Goal: Information Seeking & Learning: Learn about a topic

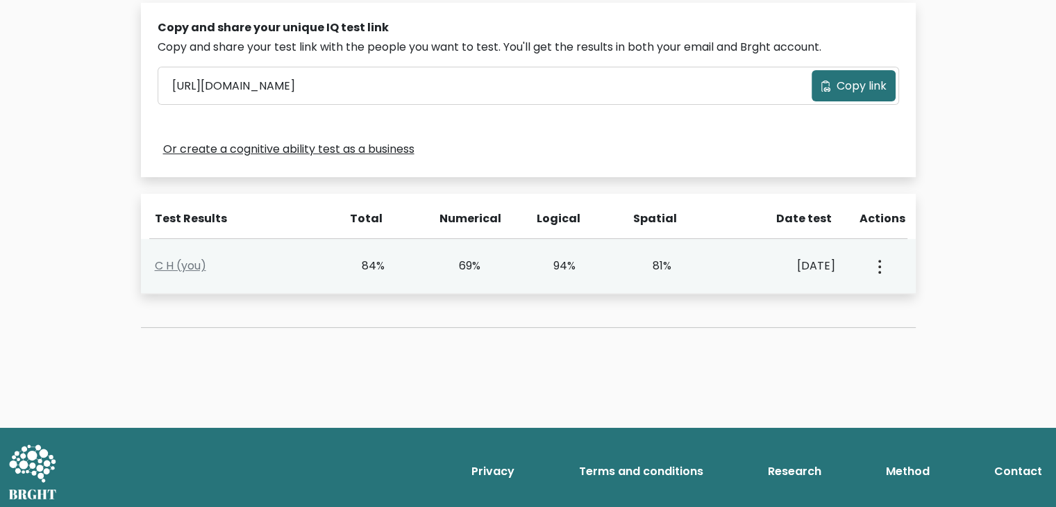
scroll to position [441, 0]
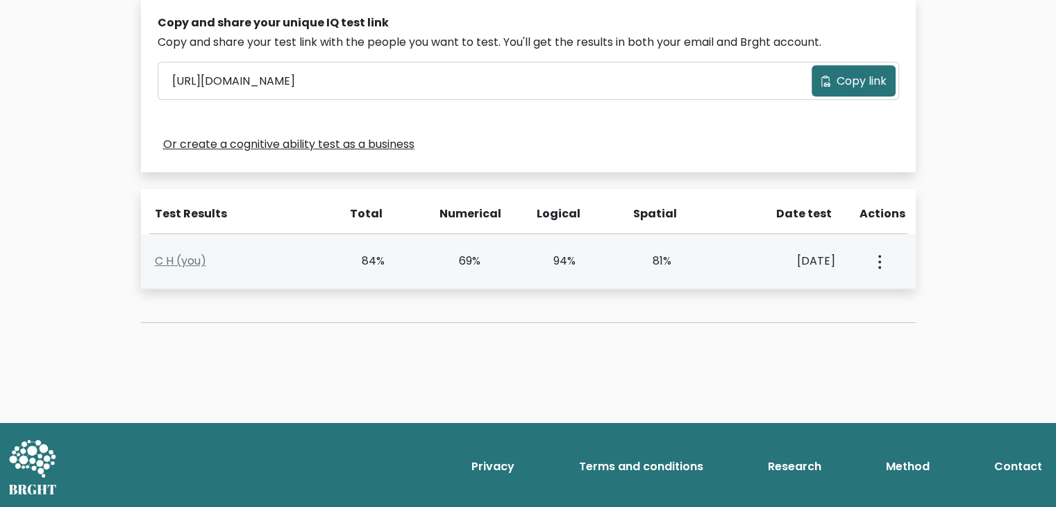
click at [595, 256] on div "94%" at bounding box center [576, 261] width 96 height 17
click at [594, 253] on div "94%" at bounding box center [576, 261] width 96 height 17
click at [198, 258] on link "C H (you)" at bounding box center [180, 261] width 51 height 16
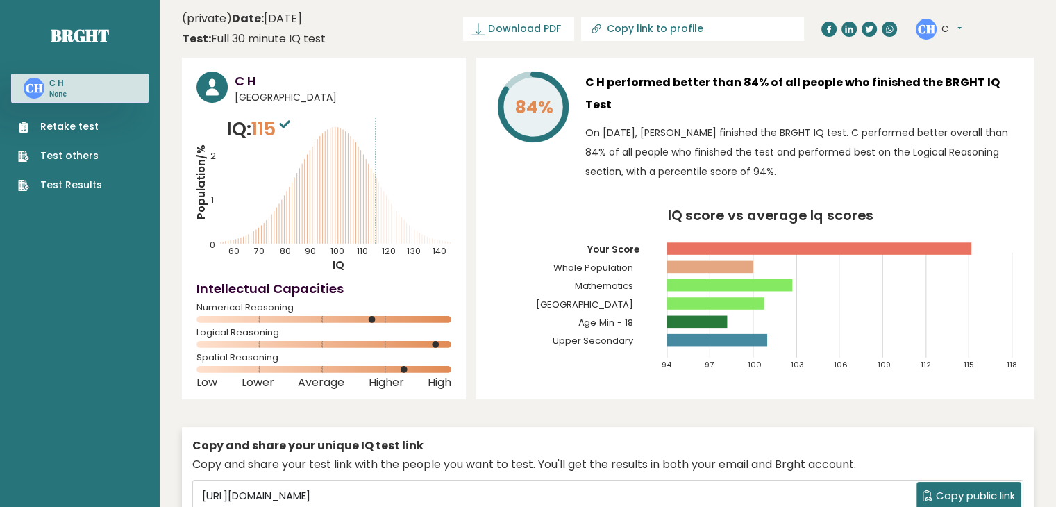
click at [286, 118] on sup at bounding box center [285, 123] width 18 height 19
click at [620, 316] on tspan "Age Min - 18" at bounding box center [606, 322] width 56 height 13
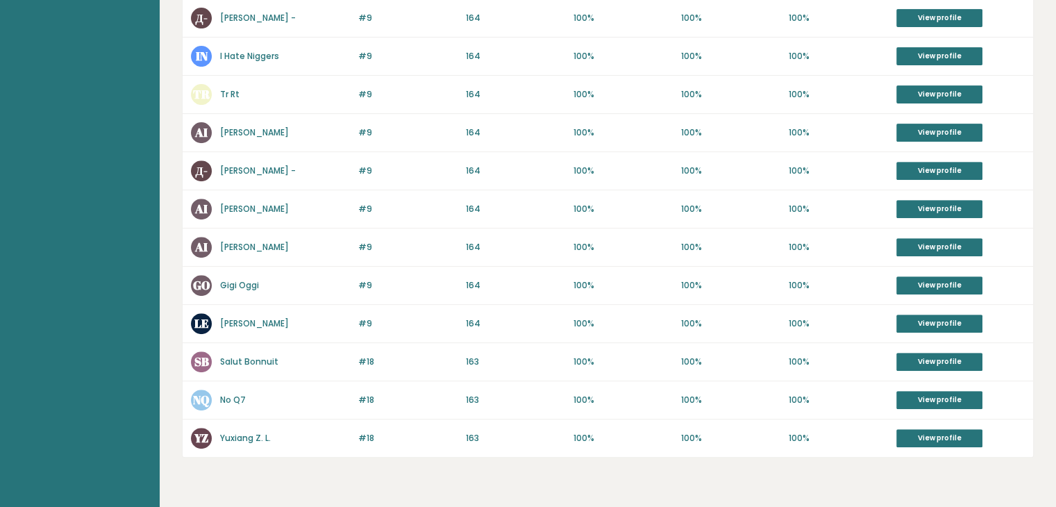
scroll to position [567, 0]
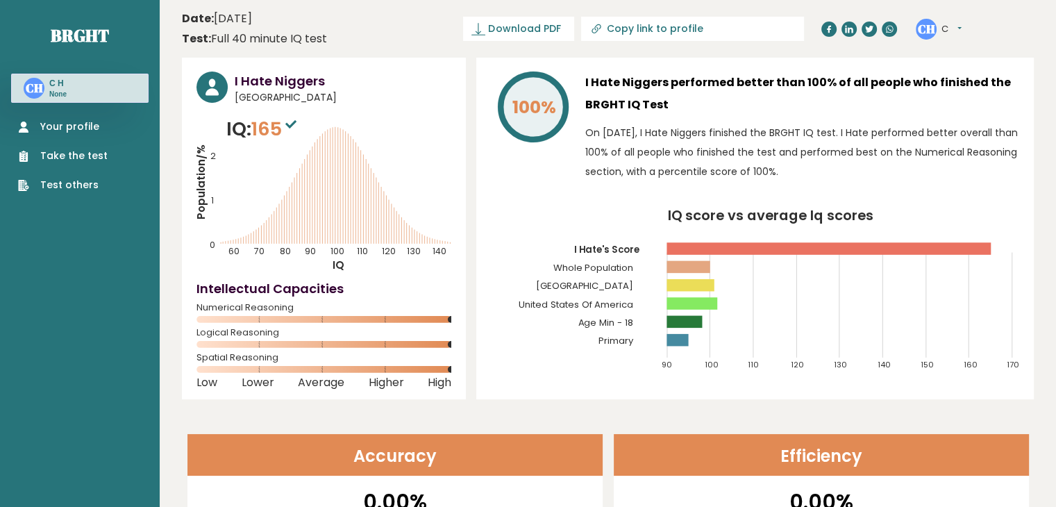
click at [706, 290] on rect at bounding box center [690, 285] width 47 height 12
click at [268, 131] on span "165" at bounding box center [275, 129] width 49 height 26
drag, startPoint x: 233, startPoint y: 79, endPoint x: 346, endPoint y: 93, distance: 113.4
click at [346, 93] on div "I Hate Niggers United States of America" at bounding box center [324, 88] width 255 height 33
click at [342, 103] on span "United States of America" at bounding box center [343, 97] width 217 height 15
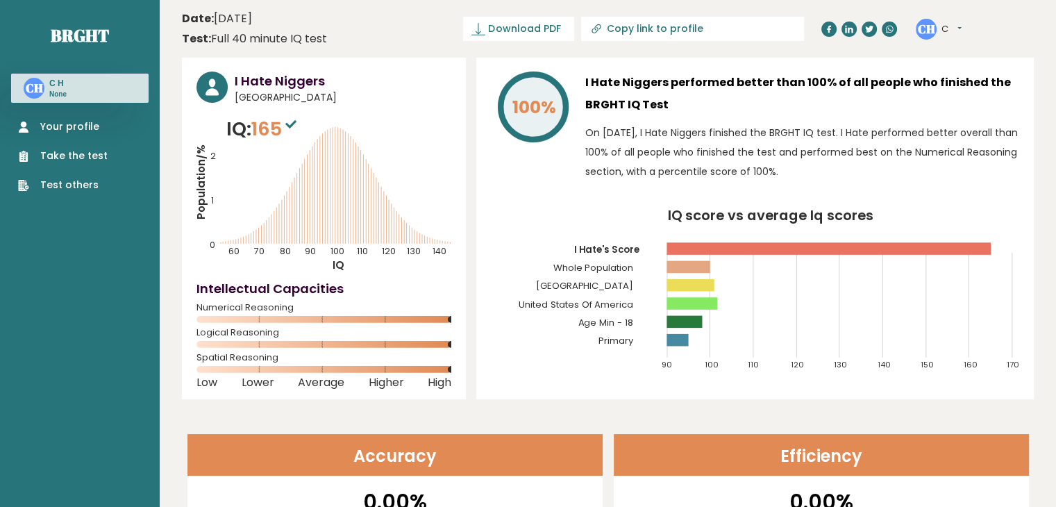
click at [590, 282] on tspan "Harvard University" at bounding box center [585, 285] width 98 height 13
click at [50, 127] on link "Your profile" at bounding box center [63, 126] width 90 height 15
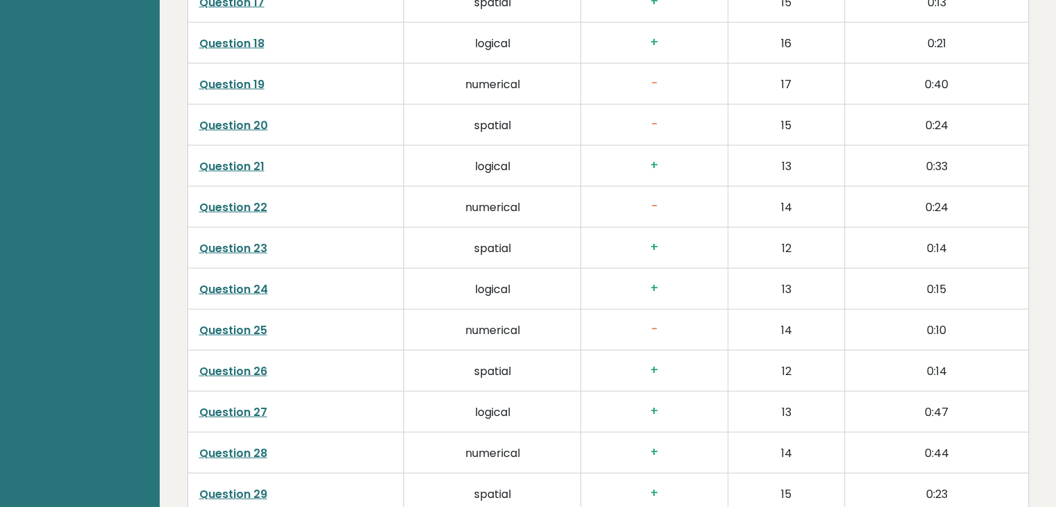
scroll to position [2722, 0]
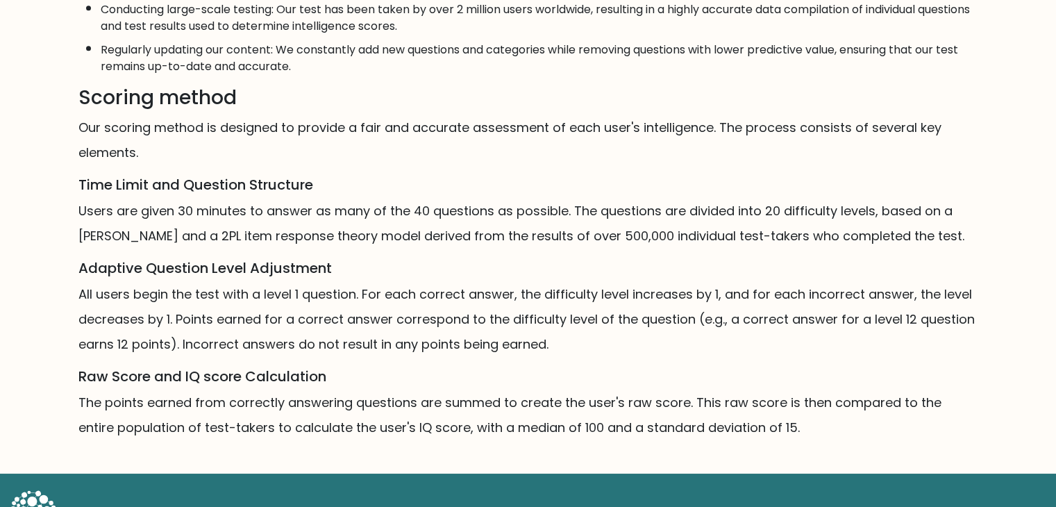
scroll to position [764, 0]
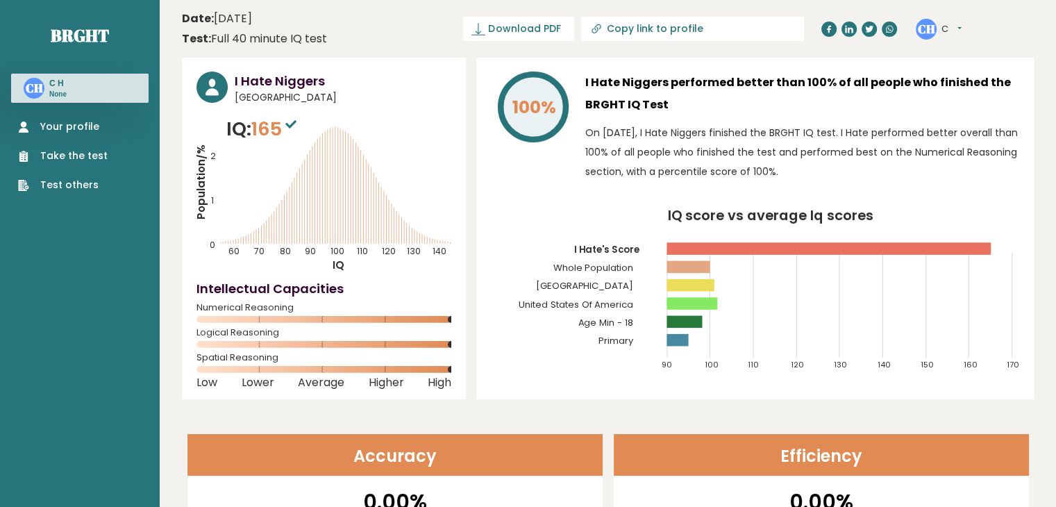
drag, startPoint x: 69, startPoint y: 147, endPoint x: 69, endPoint y: 131, distance: 15.3
click at [69, 131] on ul "Your profile Take the test Test others" at bounding box center [62, 155] width 103 height 73
click at [69, 131] on link "Your profile" at bounding box center [63, 126] width 90 height 15
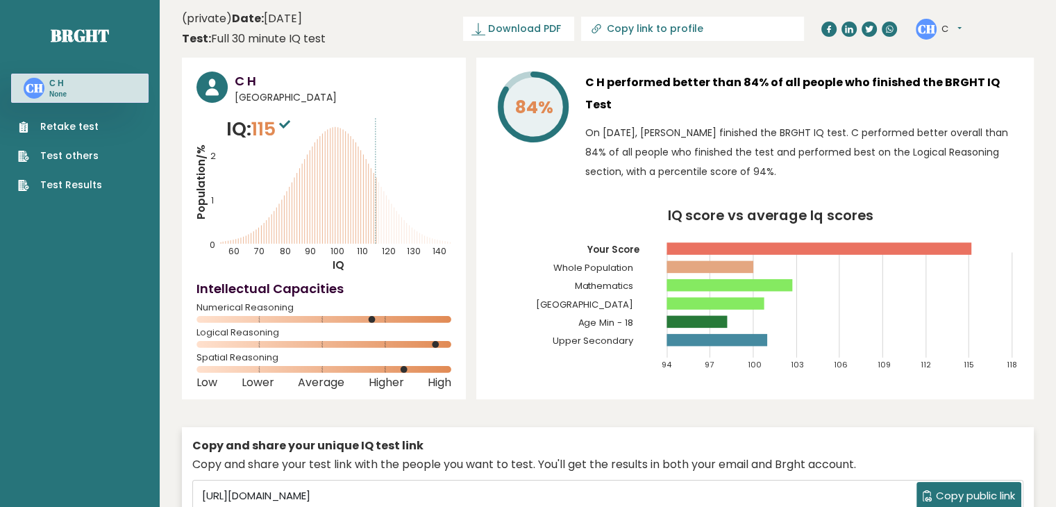
click at [75, 94] on div "CH C H None" at bounding box center [79, 88] width 137 height 29
click at [49, 88] on h3 "C H" at bounding box center [57, 83] width 17 height 11
click at [623, 298] on tspan "United Kingdom" at bounding box center [585, 304] width 98 height 13
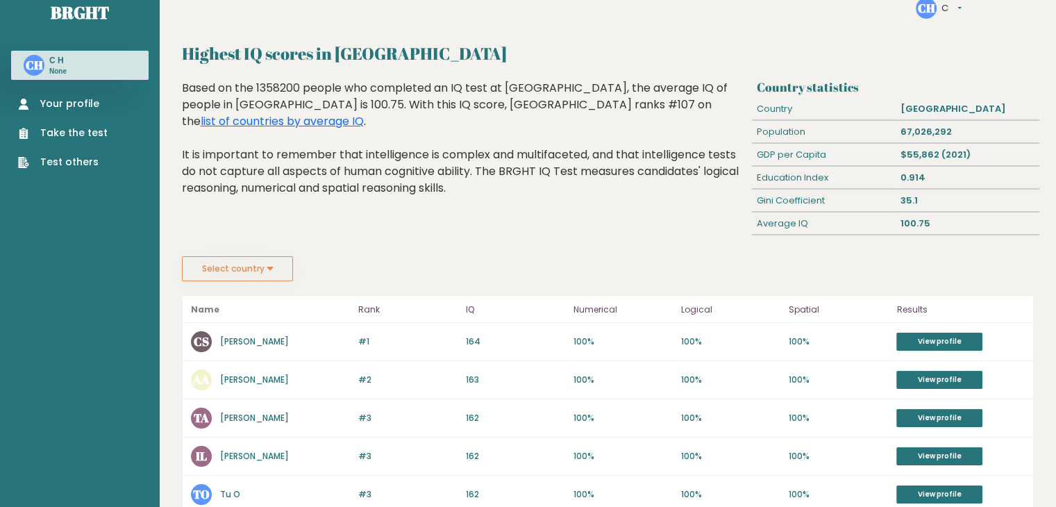
scroll to position [67, 0]
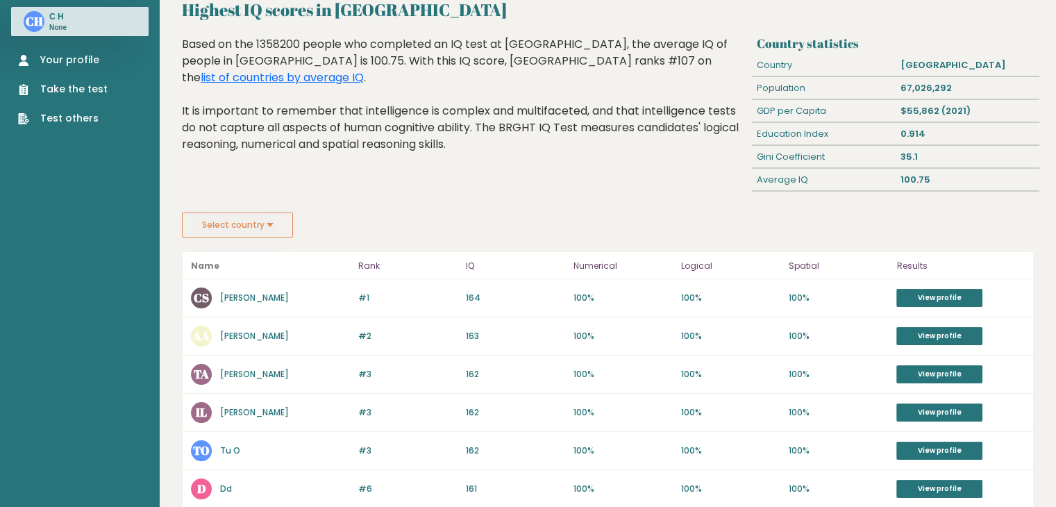
click at [806, 151] on div "Gini Coefficient" at bounding box center [824, 157] width 144 height 22
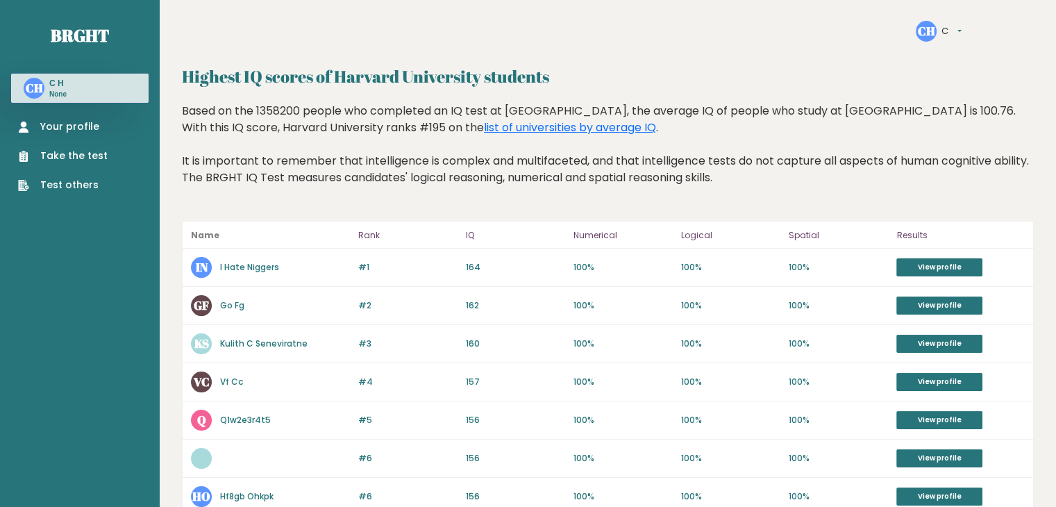
click at [320, 266] on div "IN I Hate Niggers" at bounding box center [270, 267] width 159 height 21
drag, startPoint x: 872, startPoint y: 116, endPoint x: 908, endPoint y: 106, distance: 37.4
click at [908, 106] on div "Based on the 1358200 people who completed an IQ test at [GEOGRAPHIC_DATA], the …" at bounding box center [608, 155] width 852 height 104
click at [889, 153] on div "Based on the 1358200 people who completed an IQ test at [GEOGRAPHIC_DATA], the …" at bounding box center [608, 155] width 852 height 104
click at [885, 139] on div "Based on the 1358200 people who completed an IQ test at [GEOGRAPHIC_DATA], the …" at bounding box center [608, 155] width 852 height 104
